Goal: Information Seeking & Learning: Find specific fact

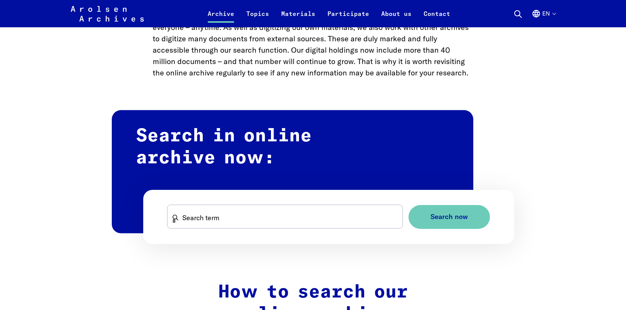
scroll to position [417, 0]
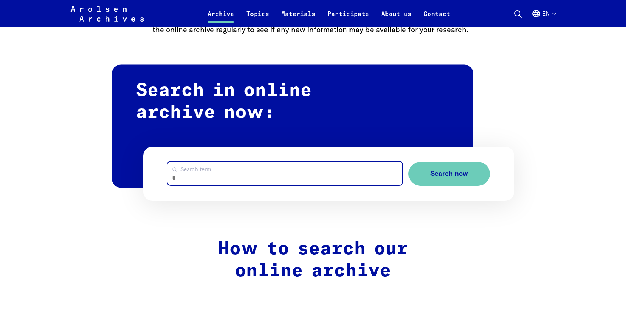
click at [216, 178] on input "Search term" at bounding box center [285, 173] width 235 height 23
type input "**********"
click at [409, 162] on button "Search now" at bounding box center [449, 174] width 81 height 24
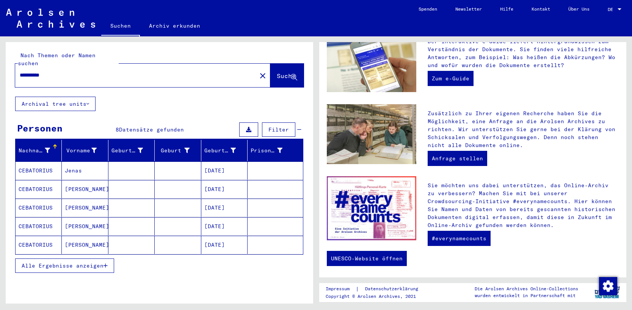
scroll to position [229, 0]
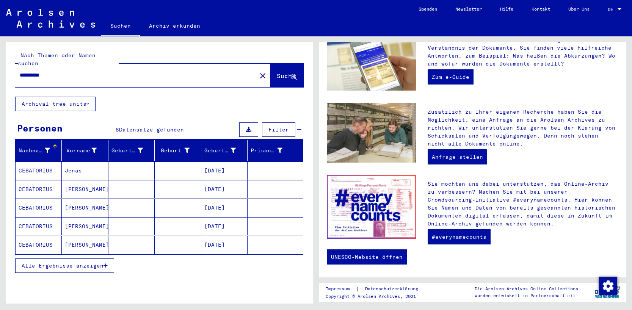
click at [63, 262] on span "Alle Ergebnisse anzeigen" at bounding box center [63, 265] width 82 height 7
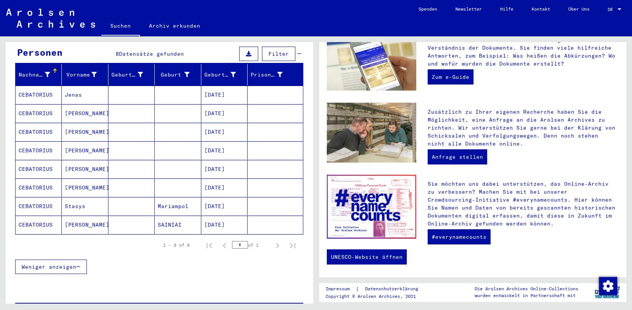
scroll to position [38, 0]
